Goal: Transaction & Acquisition: Subscribe to service/newsletter

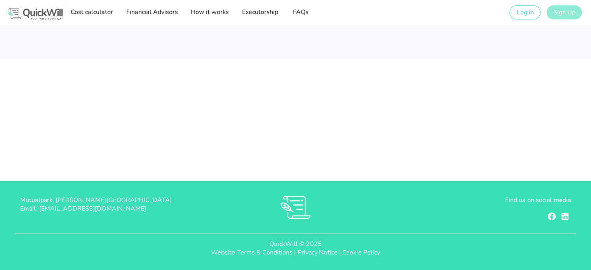
click at [572, 10] on span "Sign Up" at bounding box center [564, 12] width 23 height 9
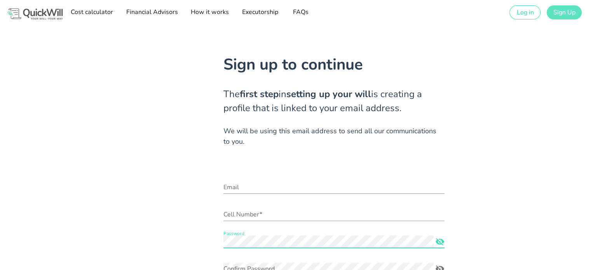
click at [442, 244] on icon "Password appended action" at bounding box center [440, 241] width 9 height 7
click at [320, 189] on input "Email" at bounding box center [334, 187] width 221 height 12
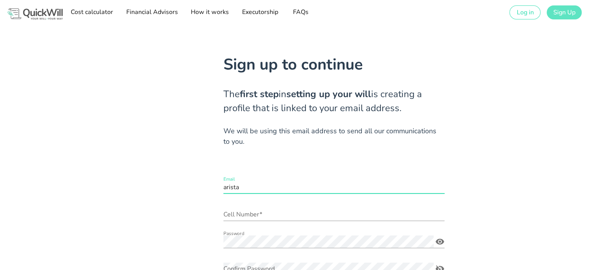
type input "[EMAIL_ADDRESS][DOMAIN_NAME]"
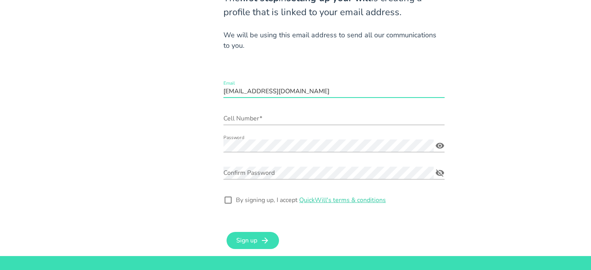
scroll to position [96, 0]
click at [229, 196] on div at bounding box center [228, 200] width 13 height 13
checkbox input "true"
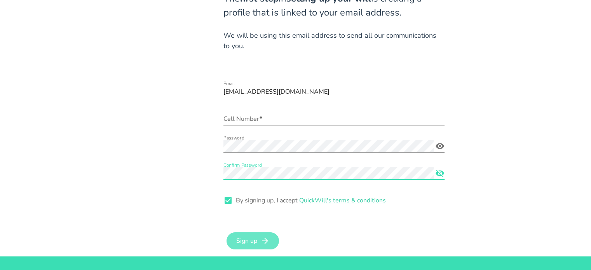
click at [245, 240] on span "Sign up" at bounding box center [246, 241] width 21 height 9
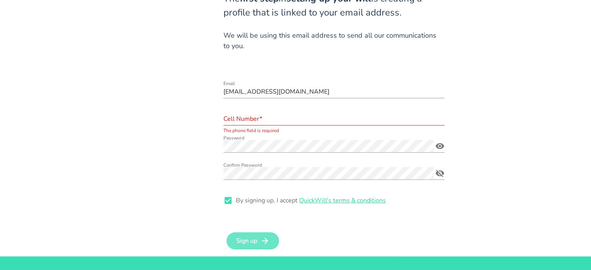
scroll to position [81, 0]
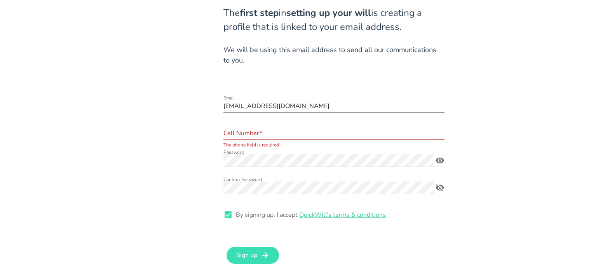
click at [261, 134] on input "Cell Number*" at bounding box center [334, 133] width 221 height 12
type input "0725900648"
click at [227, 247] on button "Sign up" at bounding box center [253, 255] width 52 height 17
